Goal: Task Accomplishment & Management: Manage account settings

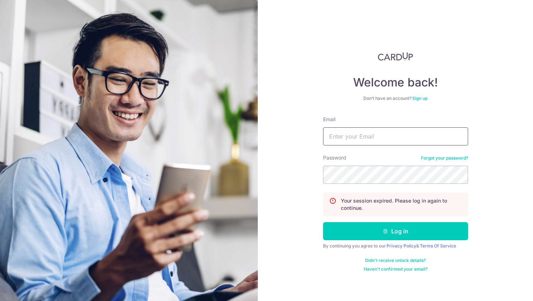
click at [357, 132] on input "Email" at bounding box center [395, 137] width 145 height 18
type input "[EMAIL_ADDRESS][DOMAIN_NAME]"
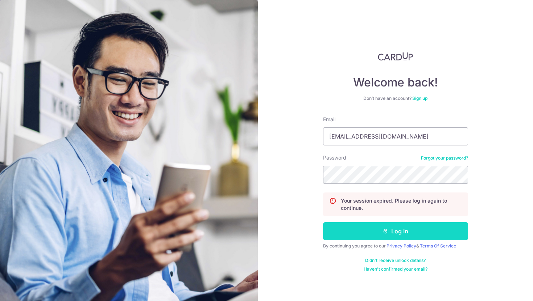
click at [399, 233] on button "Log in" at bounding box center [395, 231] width 145 height 18
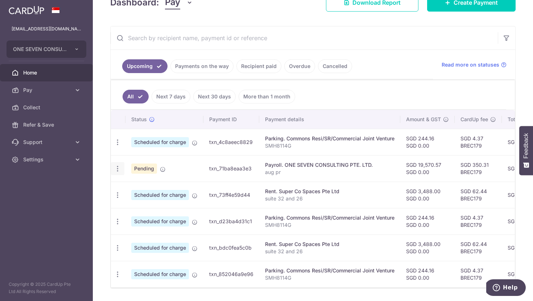
click at [116, 146] on icon "button" at bounding box center [118, 143] width 8 height 8
click at [143, 205] on span "Cancel payment" at bounding box center [156, 206] width 49 height 9
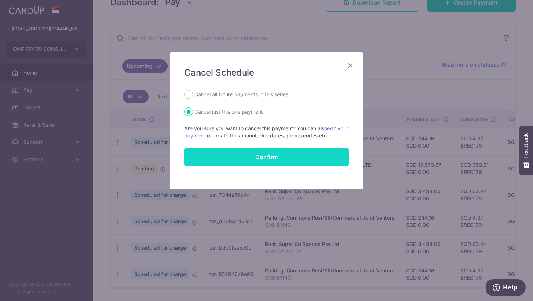
click at [274, 156] on button "Confirm" at bounding box center [266, 157] width 164 height 18
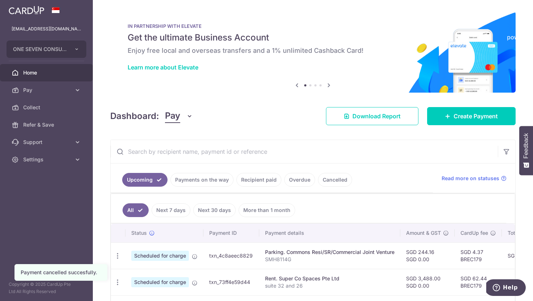
click at [57, 75] on span "Home" at bounding box center [47, 72] width 48 height 7
